Goal: Task Accomplishment & Management: Use online tool/utility

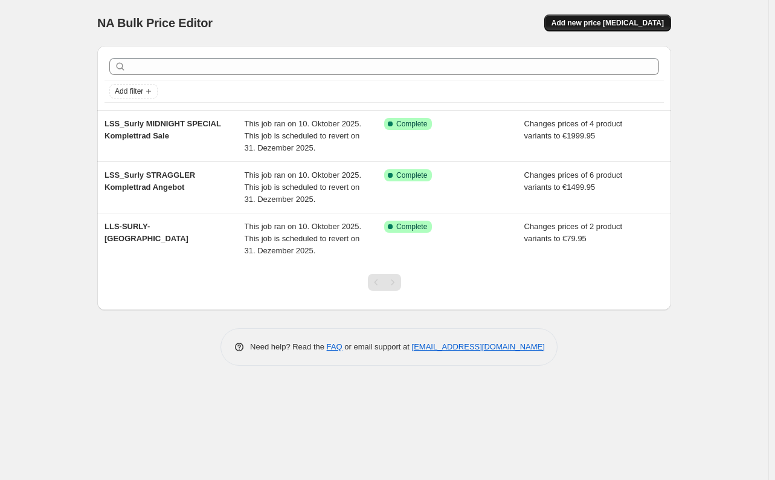
click at [609, 24] on span "Add new price [MEDICAL_DATA]" at bounding box center [607, 23] width 112 height 10
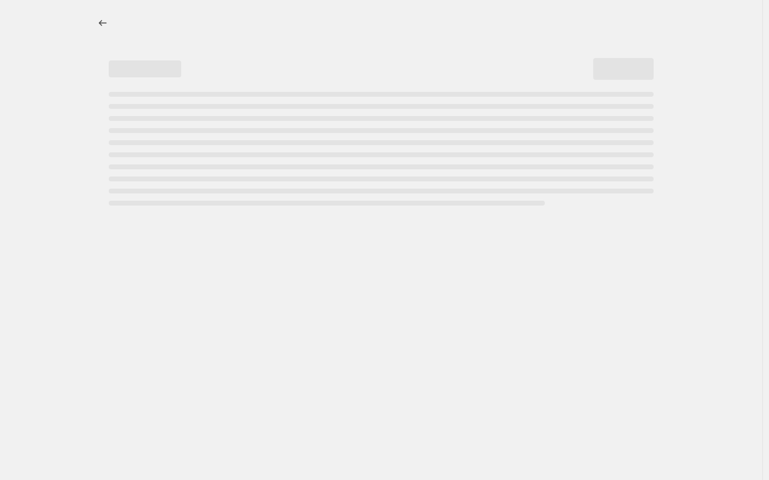
select select "percentage"
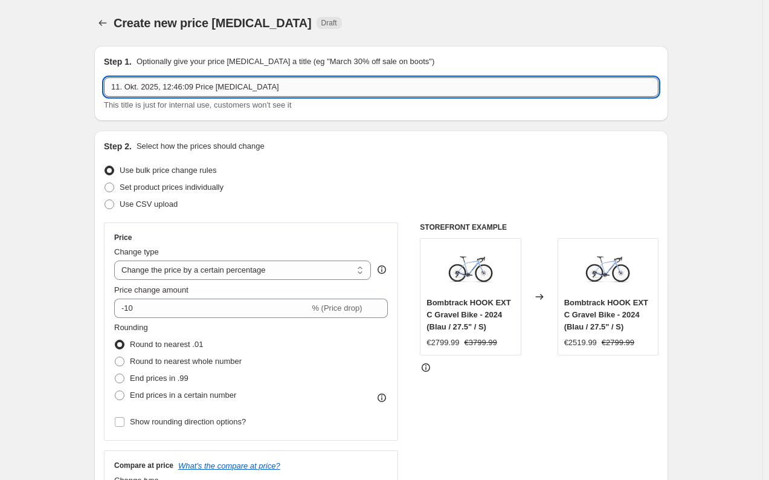
click at [457, 88] on input "11. Okt. 2025, 12:46:09 Price [MEDICAL_DATA]" at bounding box center [381, 86] width 554 height 19
paste input "ombtrack TENSION RIVAL - Cyclocross Bik"
click at [132, 88] on input "LLS_ombtrack TENSION RIVAL - Cyclocross Bik" at bounding box center [381, 86] width 554 height 19
click at [322, 91] on input "LLS_Bombtrack TENSION RIVAL - Cyclocross Bik" at bounding box center [381, 86] width 554 height 19
type input "LLS_Bombtrack TENSION RIVAL - CyclocrossBike Sale"
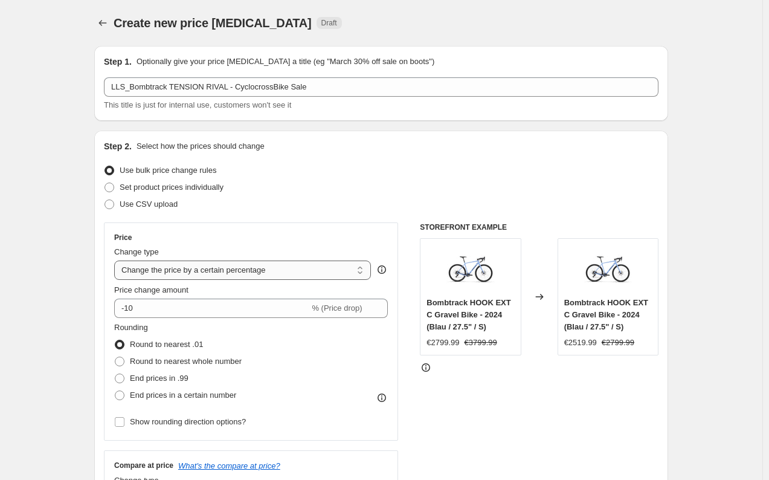
select select "to"
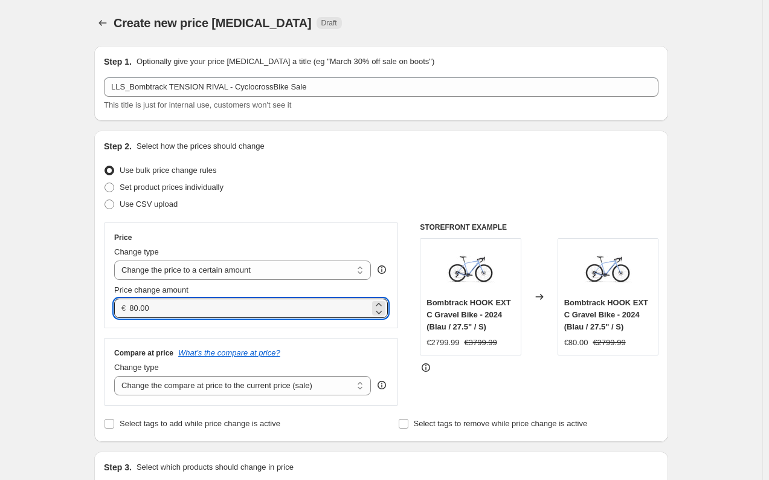
drag, startPoint x: 186, startPoint y: 309, endPoint x: 130, endPoint y: 308, distance: 55.6
click at [130, 308] on div "€ 80.00" at bounding box center [251, 307] width 274 height 19
type input "1749.95"
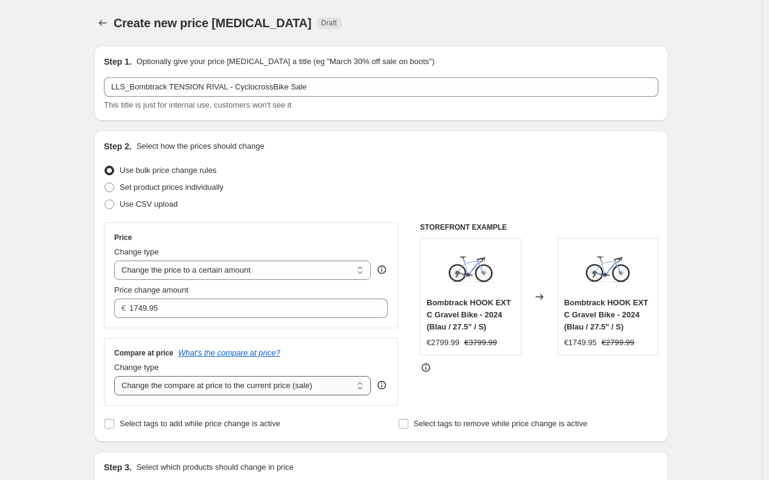
select select "no_change"
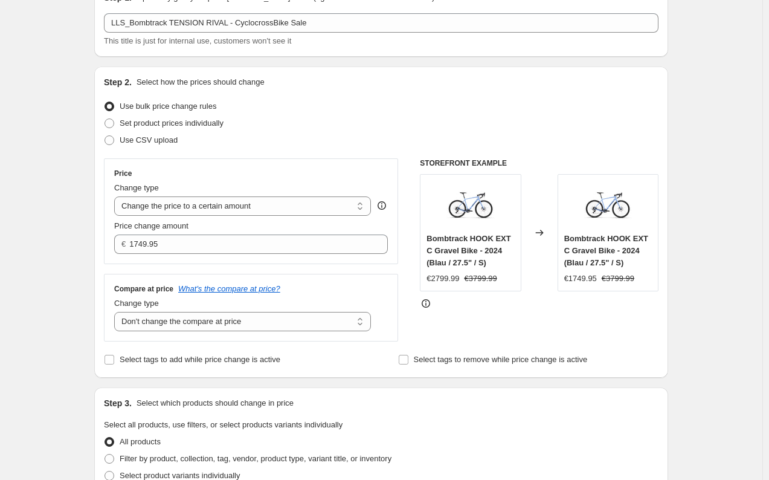
scroll to position [67, 0]
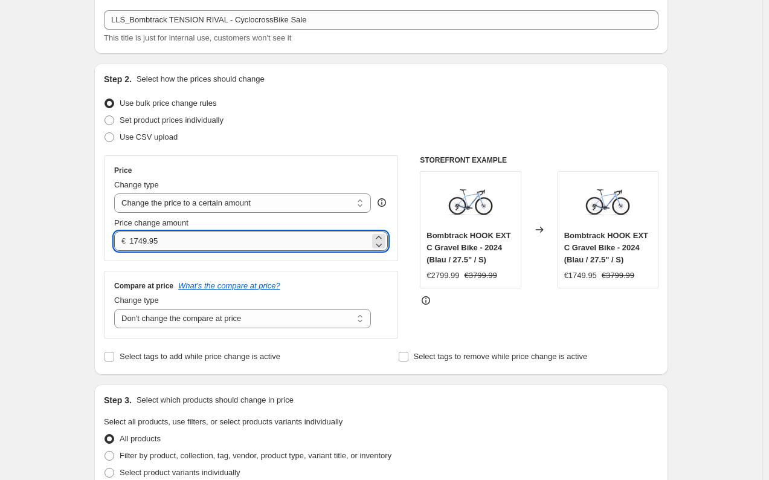
drag, startPoint x: 151, startPoint y: 242, endPoint x: 142, endPoint y: 242, distance: 9.1
click at [142, 242] on input "1749.95" at bounding box center [249, 240] width 240 height 19
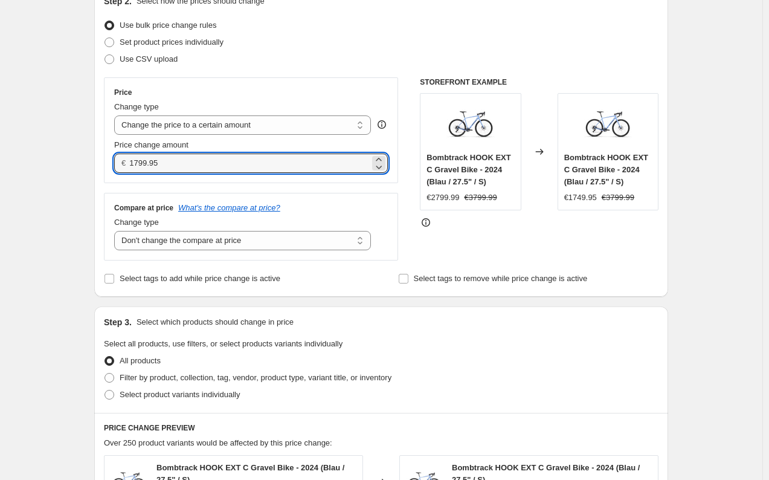
scroll to position [152, 0]
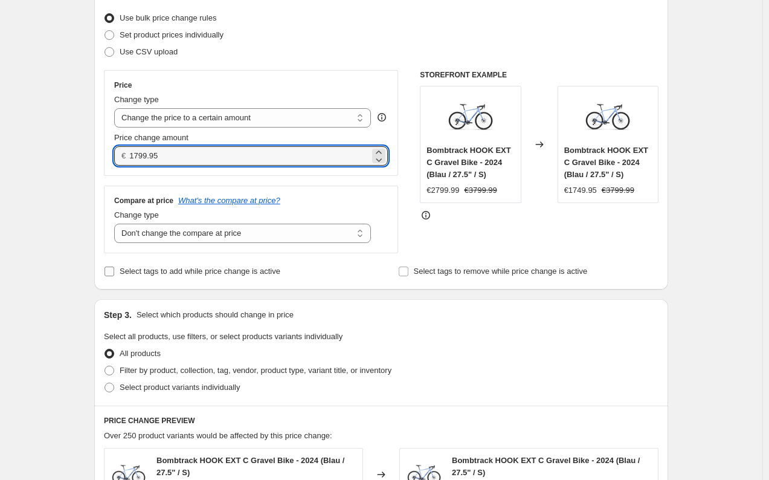
type input "1799.95"
click at [110, 272] on input "Select tags to add while price change is active" at bounding box center [109, 271] width 10 height 10
checkbox input "true"
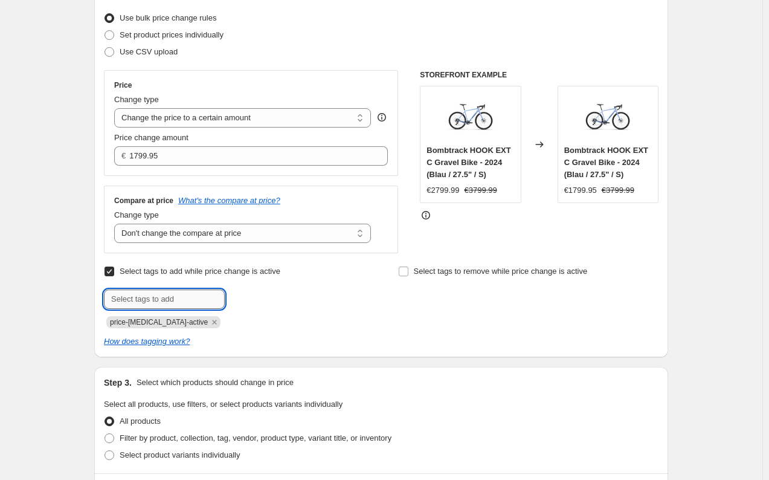
click at [168, 291] on input "text" at bounding box center [164, 298] width 121 height 19
type input "sale"
click at [265, 298] on span "sale" at bounding box center [258, 298] width 14 height 8
click at [171, 304] on input "text" at bounding box center [164, 298] width 121 height 19
type input "s"
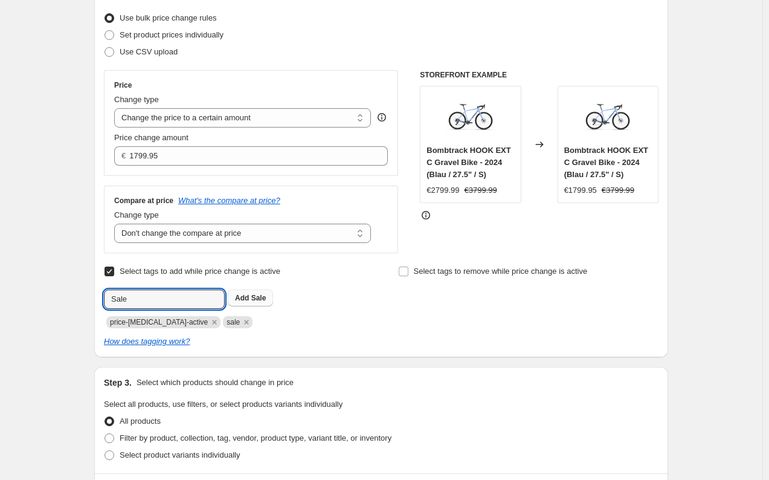
type input "Sale"
click at [266, 298] on span "Sale" at bounding box center [258, 298] width 15 height 8
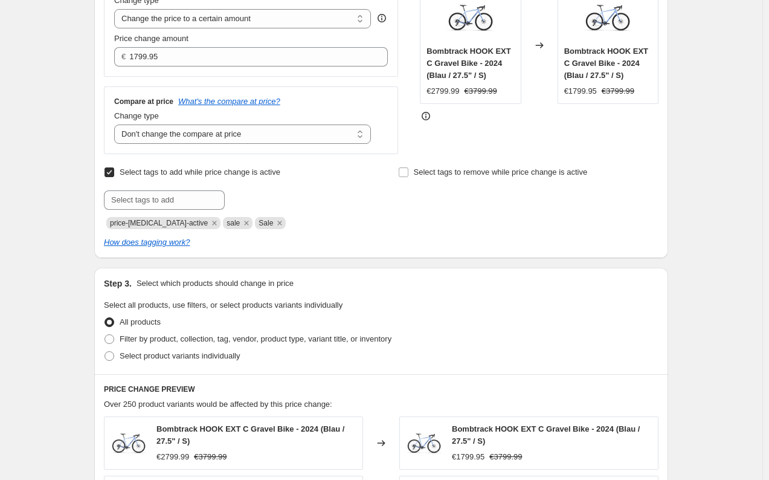
scroll to position [252, 0]
click at [112, 357] on span at bounding box center [109, 355] width 10 height 10
click at [105, 351] on input "Select product variants individually" at bounding box center [104, 350] width 1 height 1
radio input "true"
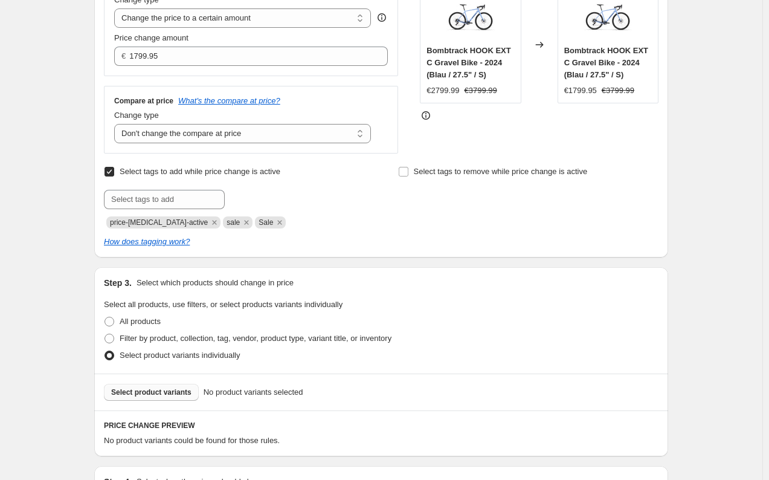
click at [135, 391] on span "Select product variants" at bounding box center [151, 392] width 80 height 10
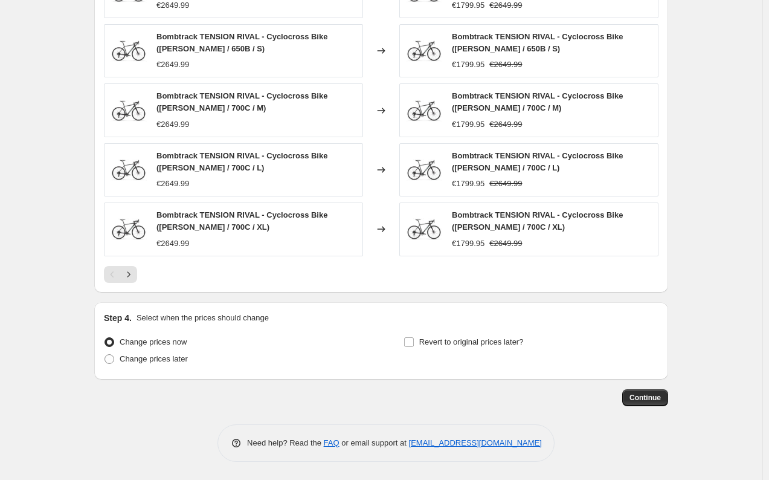
scroll to position [739, 0]
click at [414, 342] on input "Revert to original prices later?" at bounding box center [409, 342] width 10 height 10
checkbox input "true"
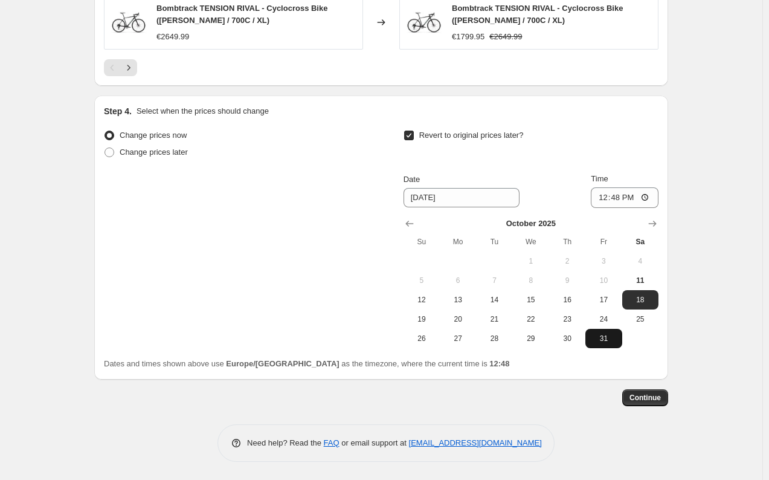
scroll to position [947, 0]
click at [656, 225] on icon "Show next month, November 2025" at bounding box center [653, 223] width 8 height 6
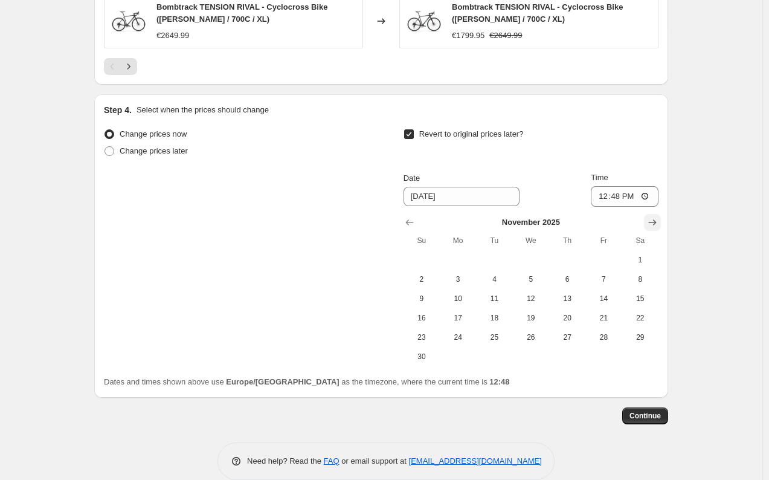
click at [652, 228] on icon "Show next month, December 2025" at bounding box center [652, 222] width 12 height 12
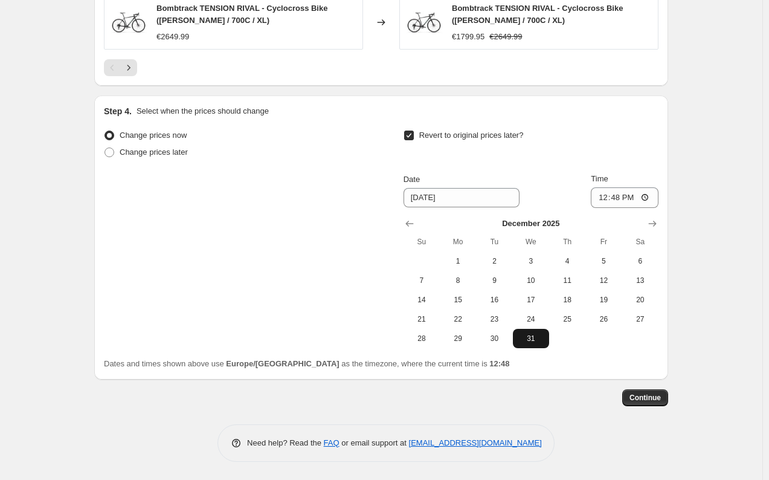
click at [533, 334] on span "31" at bounding box center [531, 338] width 27 height 10
type input "[DATE]"
click at [659, 396] on span "Continue" at bounding box center [644, 398] width 31 height 10
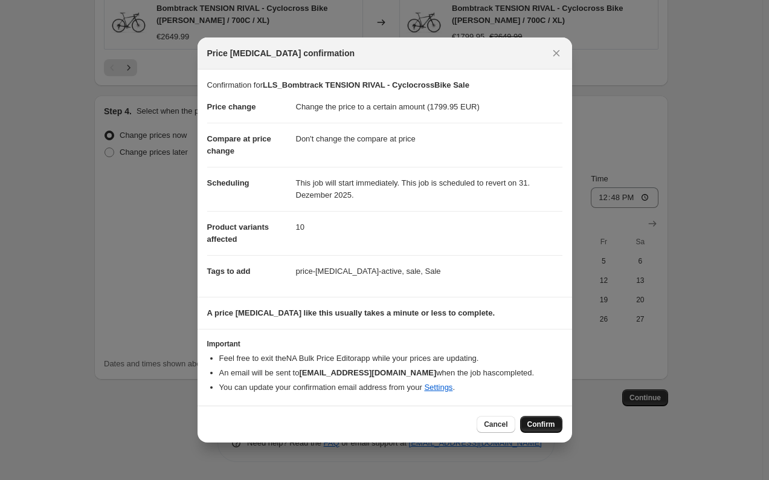
click at [528, 417] on button "Confirm" at bounding box center [541, 424] width 42 height 17
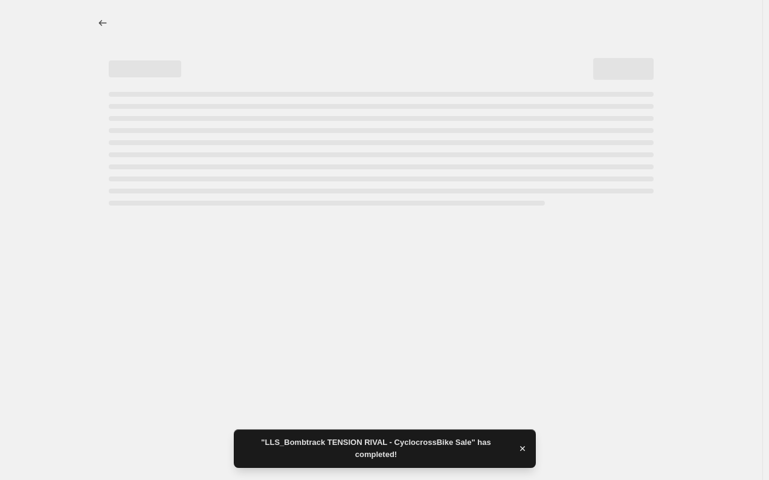
select select "no_change"
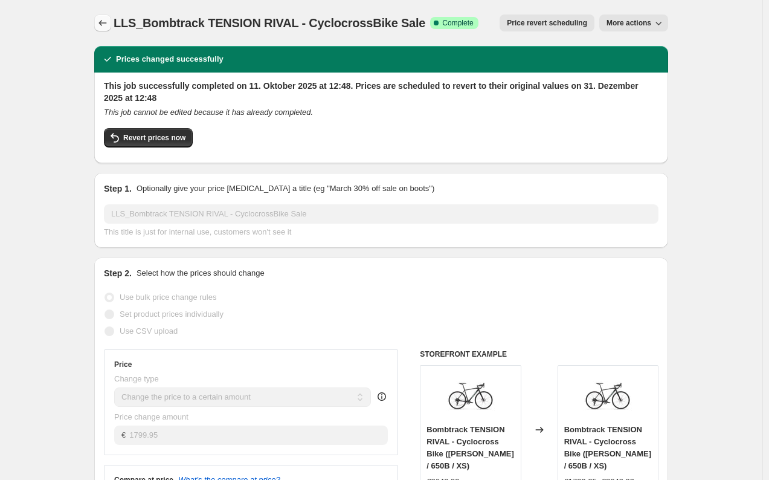
click at [103, 19] on icon "Price change jobs" at bounding box center [103, 23] width 12 height 12
